Goal: Task Accomplishment & Management: Complete application form

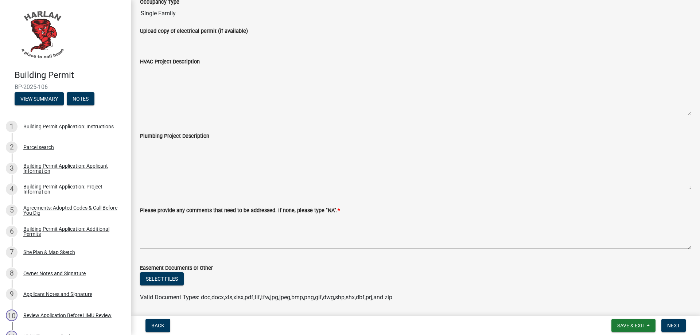
scroll to position [134, 0]
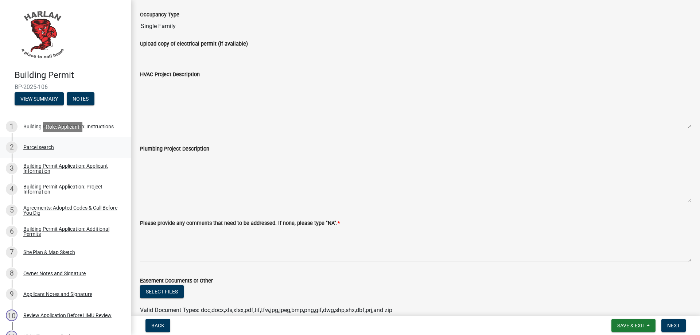
click at [27, 146] on div "Parcel search" at bounding box center [38, 147] width 31 height 5
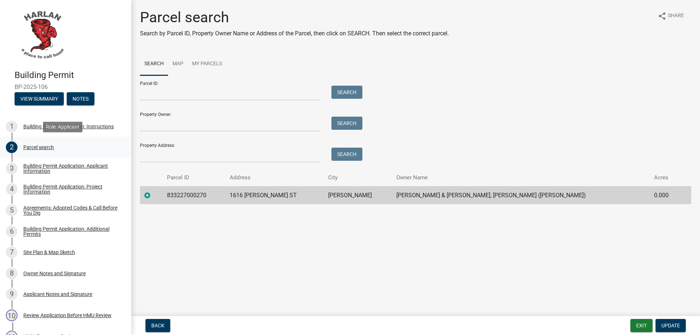
click at [32, 146] on div "Parcel search" at bounding box center [38, 147] width 31 height 5
click at [37, 127] on div "Building Permit Application: Instructions" at bounding box center [68, 126] width 90 height 5
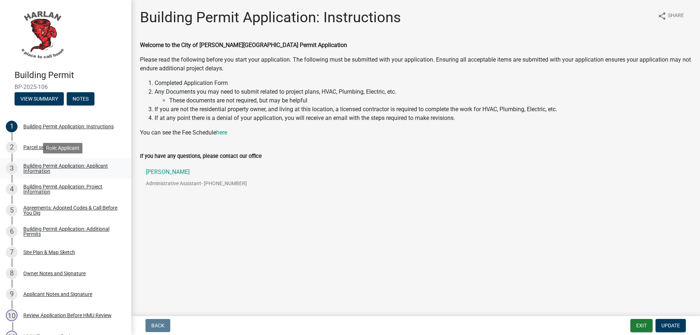
click at [29, 167] on div "Building Permit Application: Applicant Information" at bounding box center [71, 168] width 96 height 10
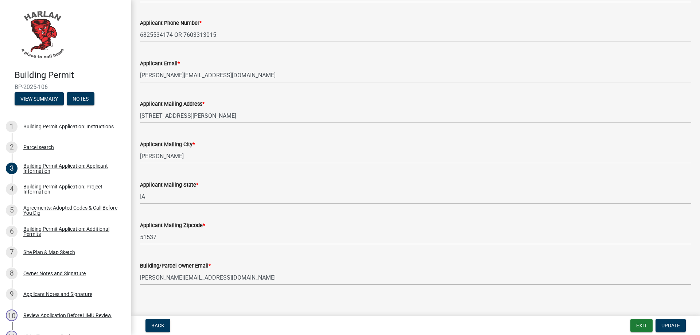
scroll to position [120, 0]
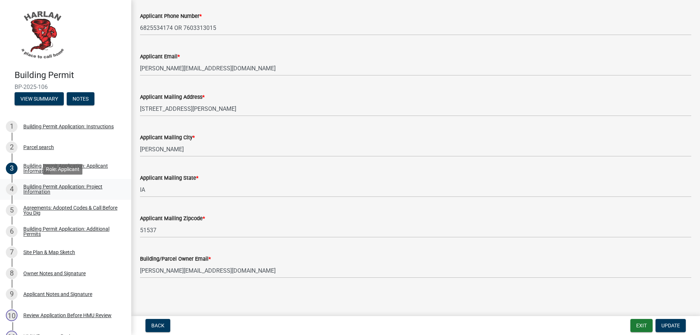
click at [34, 191] on div "Building Permit Application: Project Information" at bounding box center [71, 189] width 96 height 10
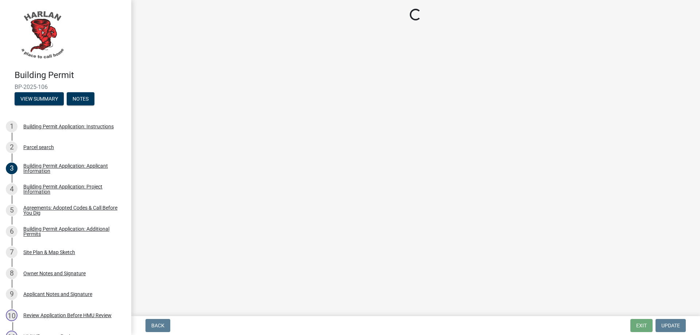
select select "57c12fbf-2104-401b-a871-4062d0a56bab"
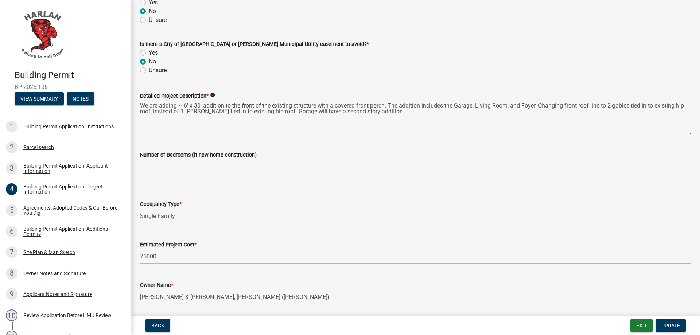
scroll to position [414, 0]
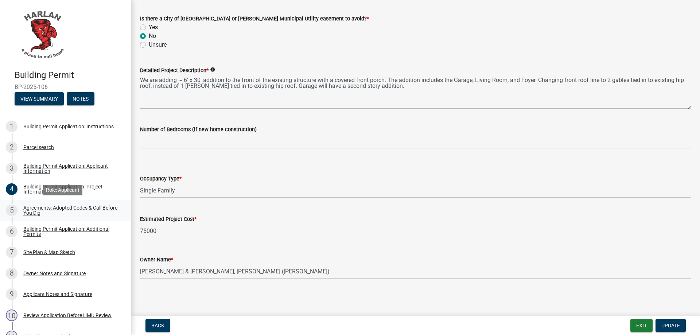
click at [33, 211] on div "Agreements: Adopted Codes & Call Before You Dig" at bounding box center [71, 210] width 96 height 10
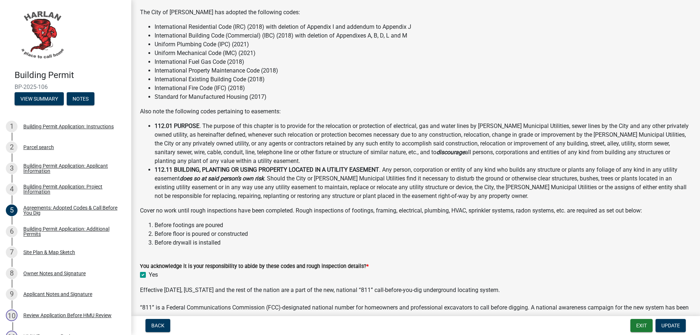
scroll to position [116, 0]
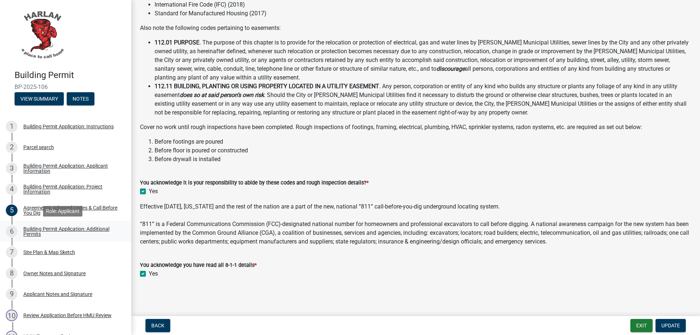
click at [27, 232] on div "Building Permit Application: Additional Permits" at bounding box center [71, 231] width 96 height 10
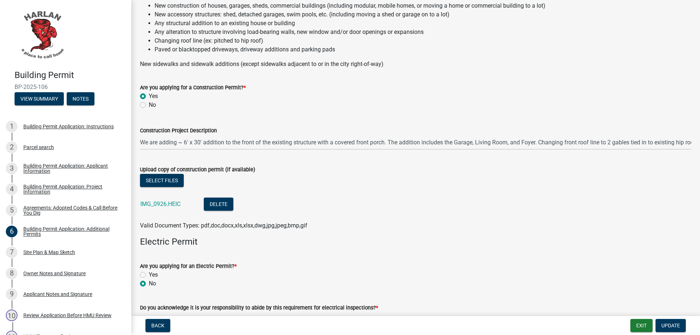
scroll to position [73, 0]
click at [165, 205] on link "IMG_0926.HEIC" at bounding box center [160, 204] width 40 height 7
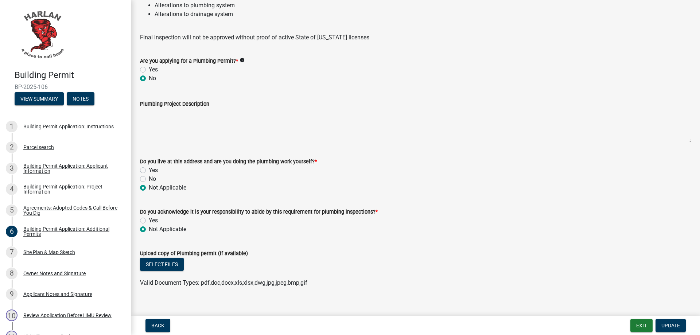
scroll to position [900, 0]
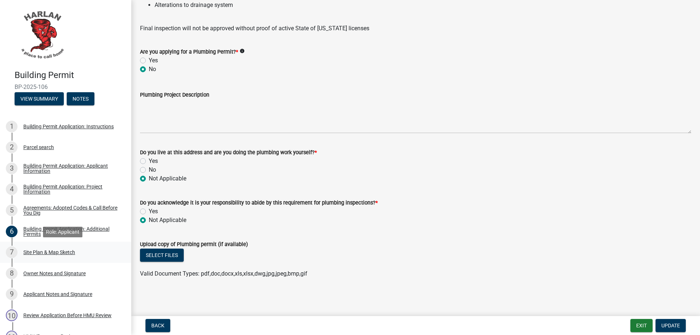
click at [35, 253] on div "Site Plan & Map Sketch" at bounding box center [49, 252] width 52 height 5
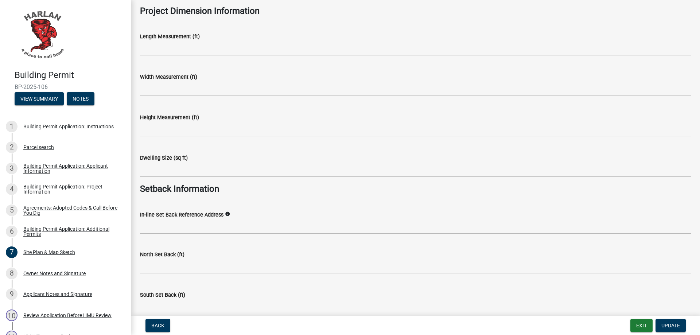
scroll to position [538, 0]
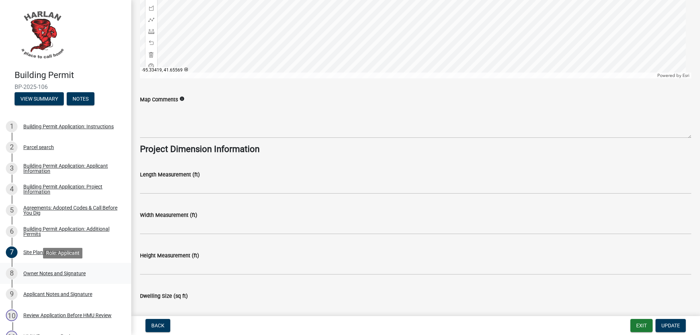
click at [31, 277] on div "8 Owner Notes and Signature" at bounding box center [63, 273] width 114 height 12
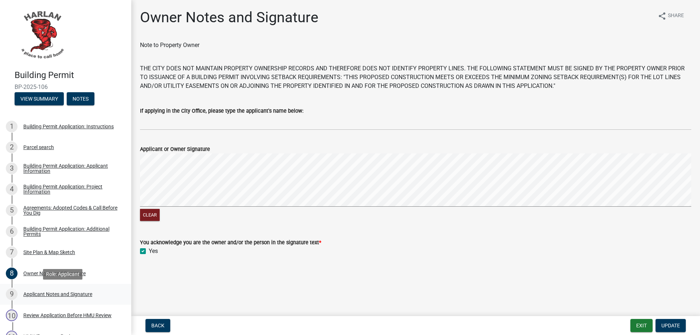
click at [35, 294] on div "Applicant Notes and Signature" at bounding box center [57, 293] width 69 height 5
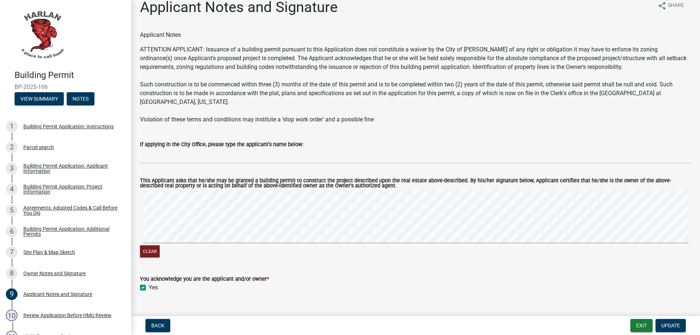
scroll to position [16, 0]
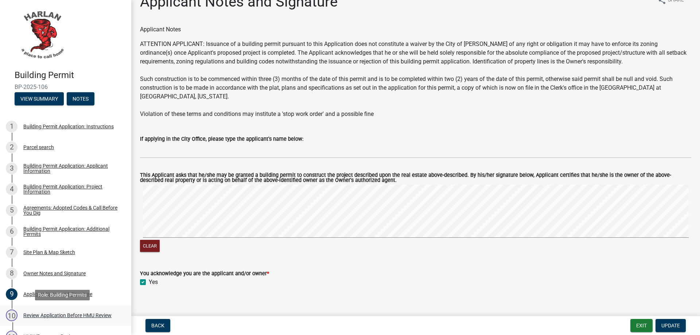
click at [32, 316] on div "Review Application Before HMU Review" at bounding box center [67, 315] width 88 height 5
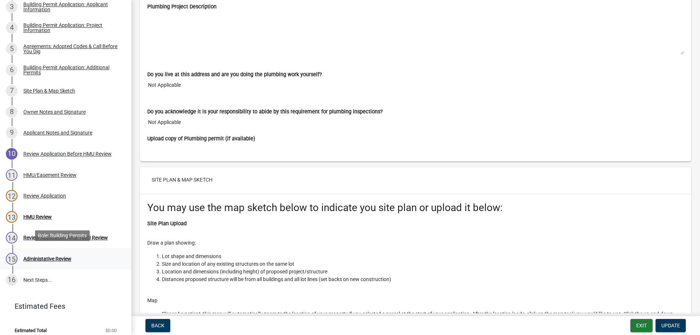
scroll to position [168, 0]
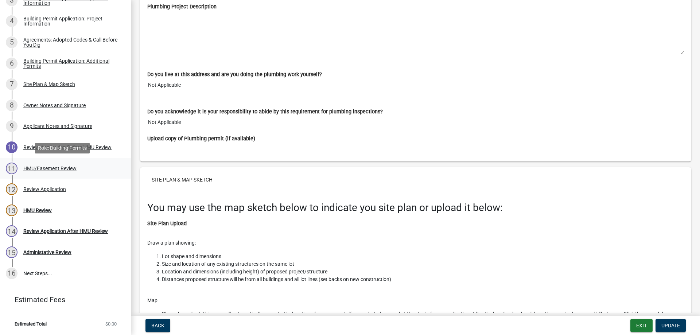
click at [33, 169] on div "HMU/Easement Review" at bounding box center [49, 168] width 53 height 5
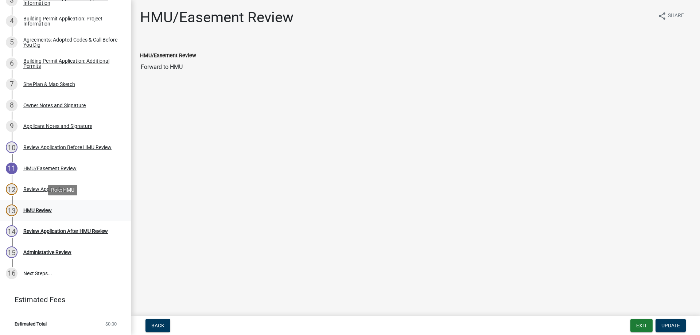
click at [24, 209] on div "HMU Review" at bounding box center [37, 210] width 28 height 5
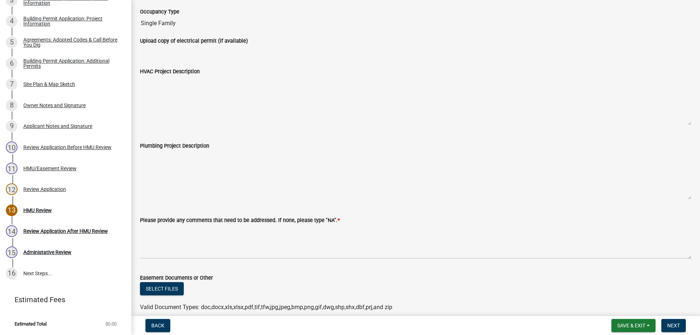
scroll to position [171, 0]
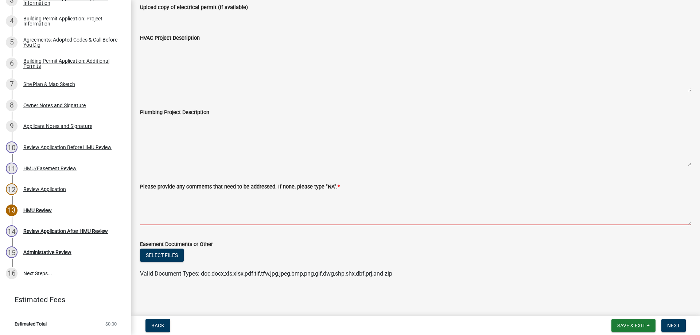
click at [149, 200] on textarea "Please provide any comments that need to be addressed. If none, please type "NA…" at bounding box center [415, 208] width 551 height 34
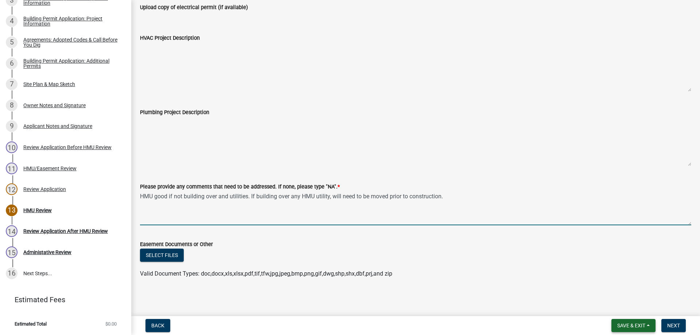
type textarea "HMU good if not building over and utilities. If building over any HMU utility, …"
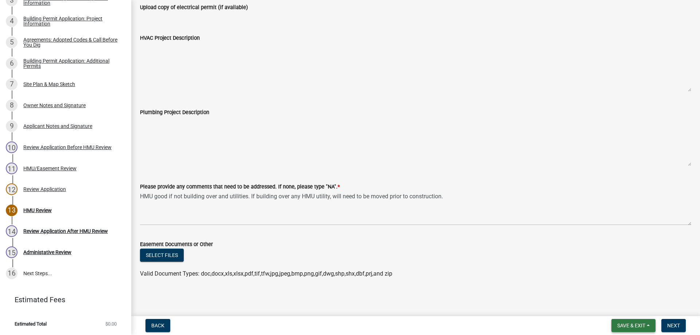
click at [627, 322] on button "Save & Exit" at bounding box center [633, 325] width 44 height 13
click at [611, 290] on button "Save" at bounding box center [626, 288] width 58 height 17
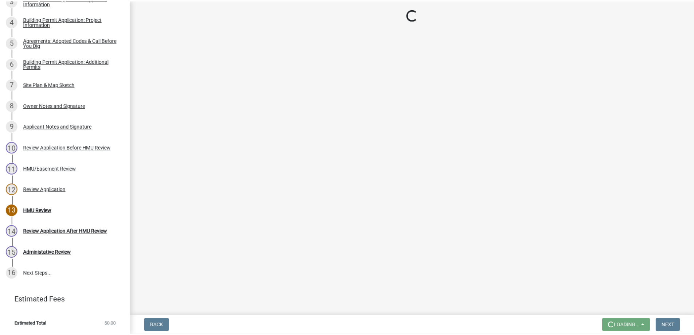
scroll to position [0, 0]
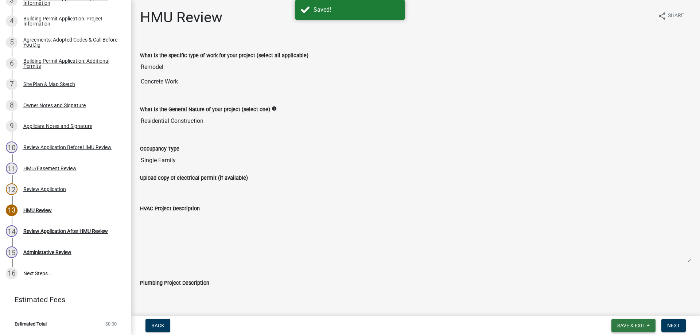
click at [636, 323] on span "Save & Exit" at bounding box center [631, 325] width 28 height 6
click at [626, 306] on button "Save & Exit" at bounding box center [626, 306] width 58 height 17
